Goal: Transaction & Acquisition: Purchase product/service

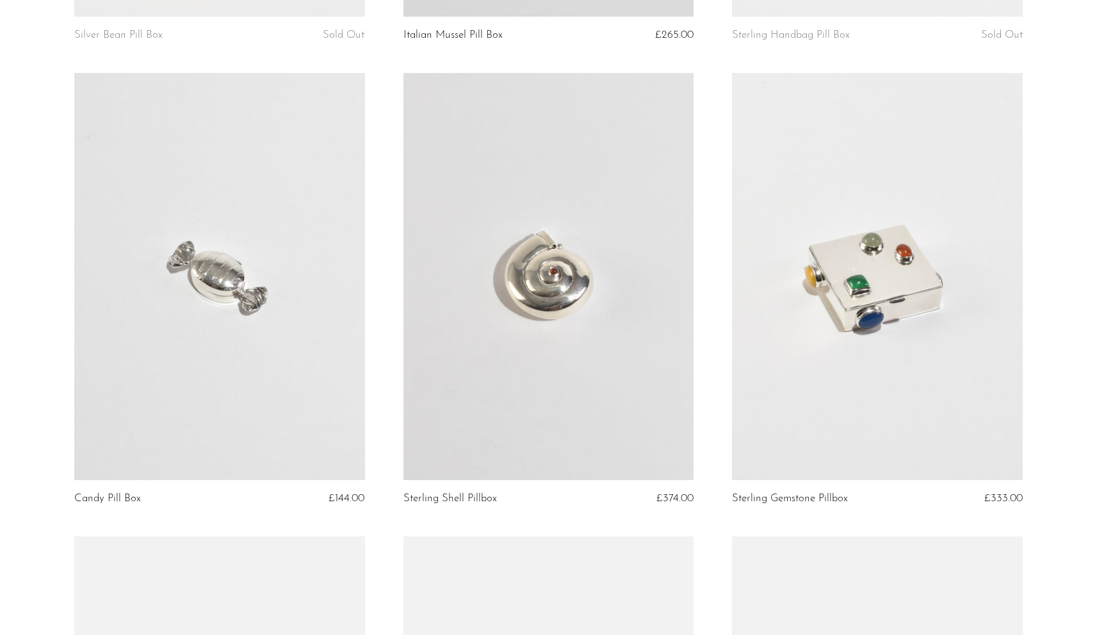
scroll to position [1076, 0]
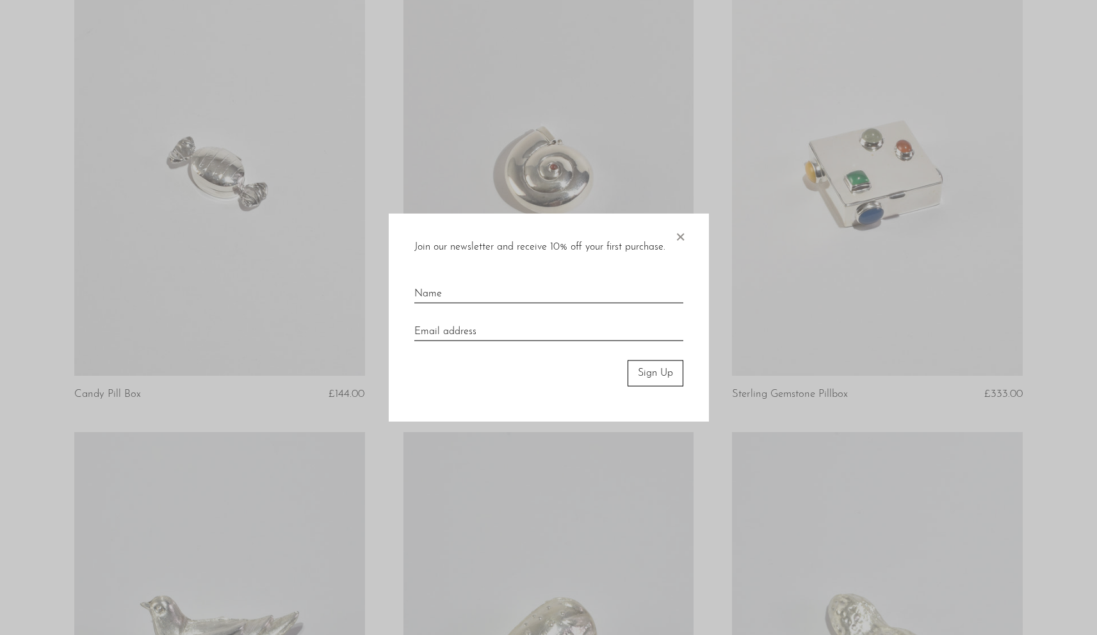
click at [683, 240] on span "×" at bounding box center [680, 234] width 13 height 41
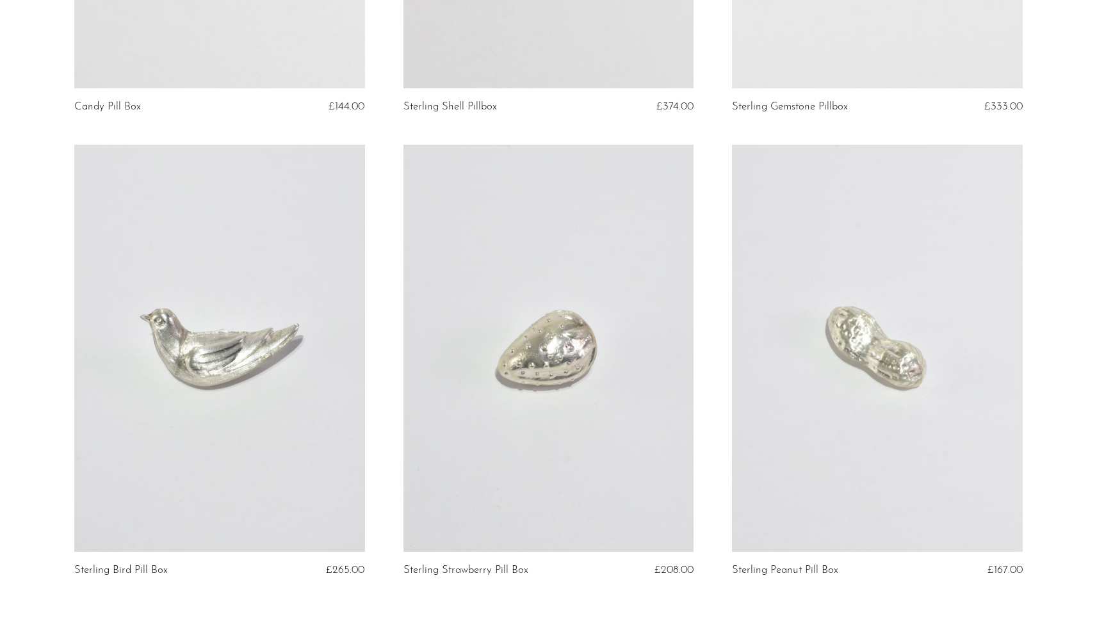
scroll to position [1364, 0]
click at [558, 313] on link at bounding box center [548, 346] width 291 height 407
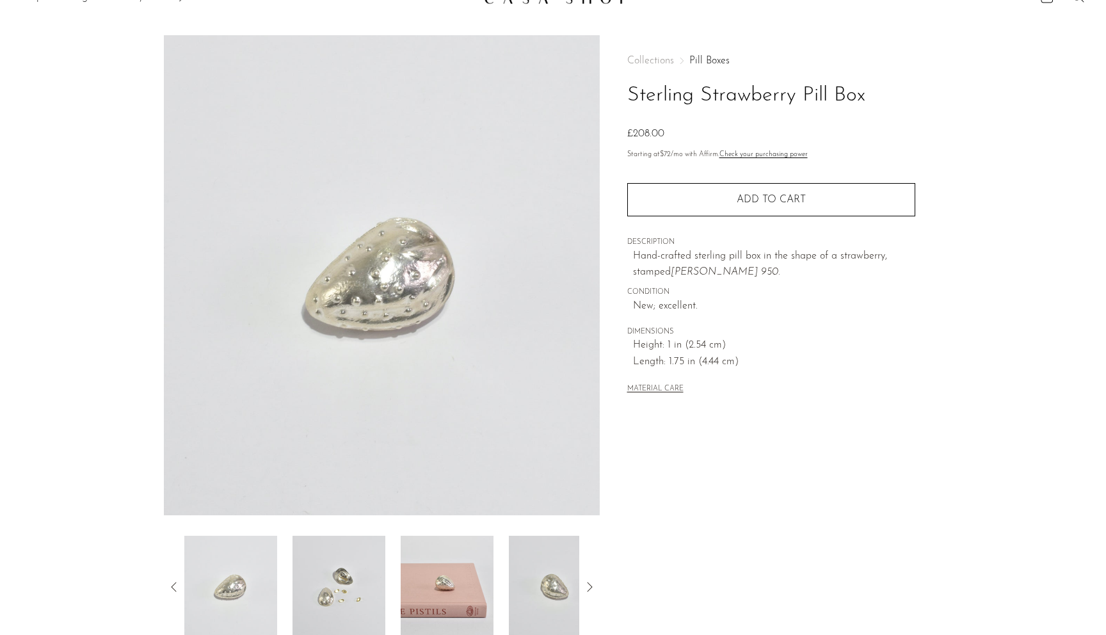
scroll to position [26, 0]
click at [368, 235] on img at bounding box center [382, 273] width 436 height 480
